Goal: Information Seeking & Learning: Find specific fact

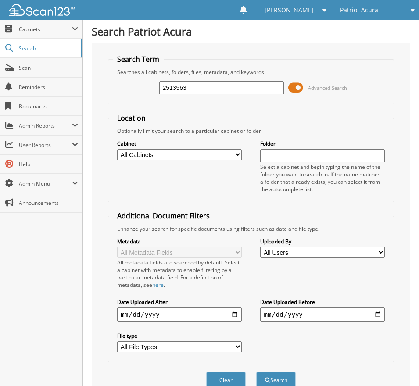
type input "2513563"
click at [256, 372] on button "Search" at bounding box center [275, 380] width 39 height 16
click at [297, 90] on span at bounding box center [295, 87] width 15 height 13
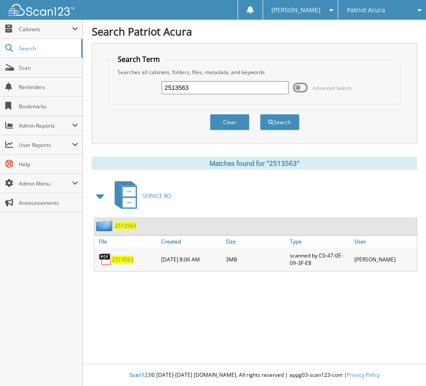
click at [124, 257] on span "2513563" at bounding box center [123, 259] width 22 height 7
drag, startPoint x: 201, startPoint y: 83, endPoint x: 70, endPoint y: 100, distance: 132.8
click at [74, 100] on body "Tanya G. Settings Logout Patriot Acura Patriot Subaru Close" at bounding box center [213, 193] width 426 height 386
type input "2513544"
click at [291, 125] on button "Search" at bounding box center [279, 122] width 39 height 16
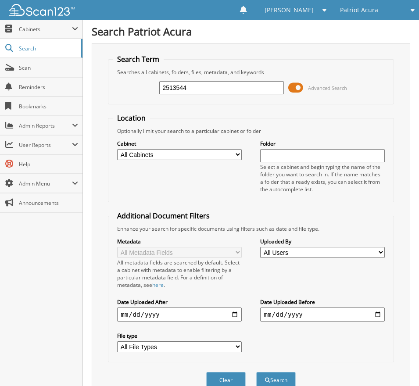
click at [298, 90] on span at bounding box center [295, 87] width 15 height 13
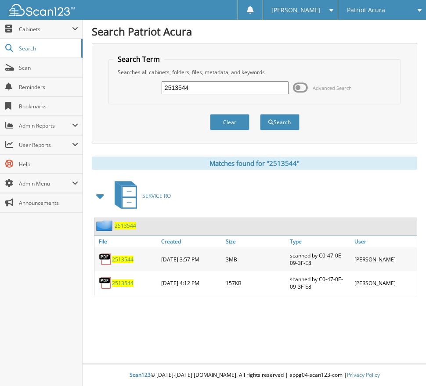
click at [121, 255] on div "2513544" at bounding box center [126, 259] width 65 height 19
click at [122, 260] on span "2513544" at bounding box center [123, 259] width 22 height 7
drag, startPoint x: 202, startPoint y: 85, endPoint x: 98, endPoint y: 84, distance: 104.4
click at [101, 83] on div "Search Term Searches all cabinets, folders, files, metadata, and keywords 25135…" at bounding box center [254, 93] width 325 height 100
type input "2513604"
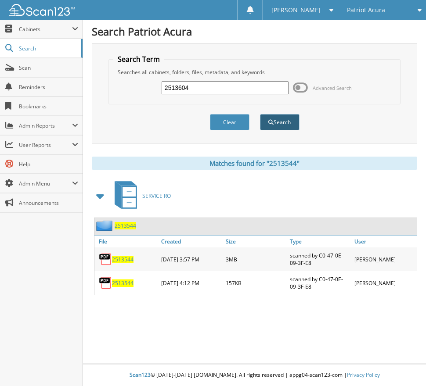
click at [276, 124] on button "Search" at bounding box center [279, 122] width 39 height 16
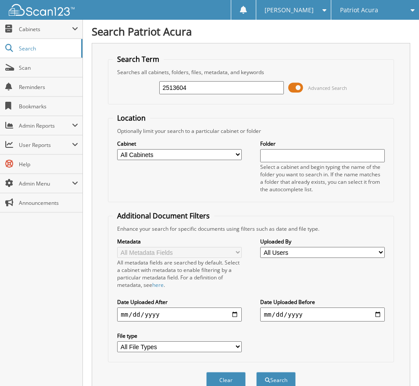
click at [298, 88] on span at bounding box center [295, 87] width 15 height 13
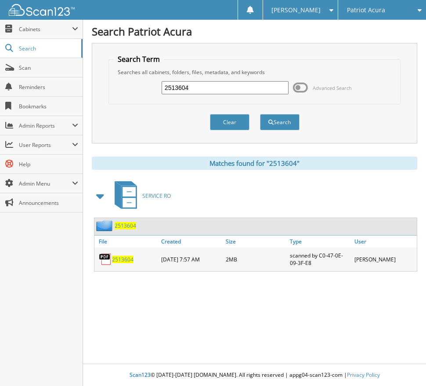
click at [123, 260] on span "2513604" at bounding box center [123, 259] width 22 height 7
